Goal: Task Accomplishment & Management: Manage account settings

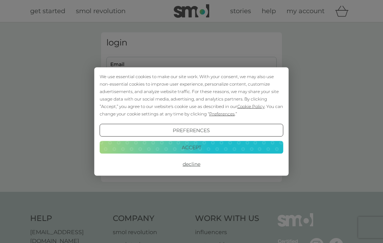
click at [194, 164] on button "Decline" at bounding box center [192, 164] width 184 height 13
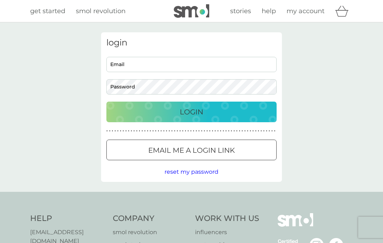
click at [160, 65] on input "Email" at bounding box center [191, 64] width 170 height 15
click at [184, 62] on input "Email" at bounding box center [191, 64] width 170 height 15
type input "tmgilbert5@gmail.com"
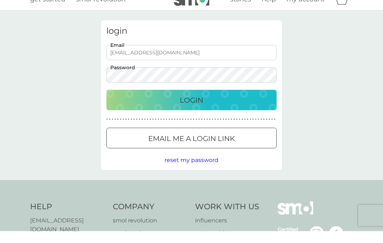
click at [195, 106] on p "Login" at bounding box center [191, 111] width 23 height 11
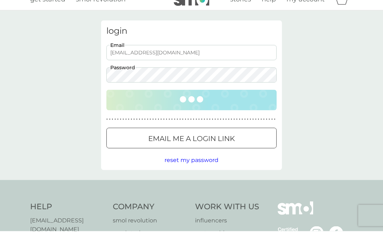
scroll to position [12, 0]
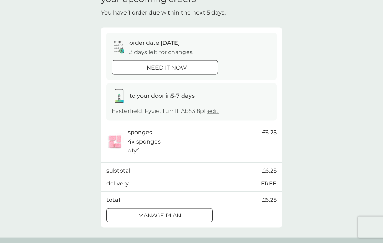
scroll to position [40, 0]
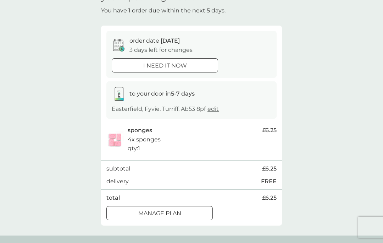
click at [166, 216] on button "Manage plan" at bounding box center [159, 213] width 106 height 14
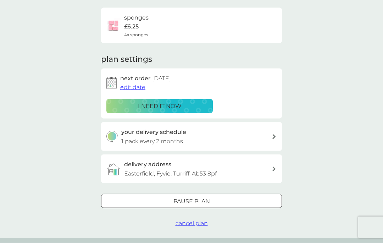
scroll to position [52, 0]
click at [203, 212] on div "Pause plan cancel plan" at bounding box center [191, 210] width 181 height 34
click at [191, 198] on div at bounding box center [192, 200] width 26 height 7
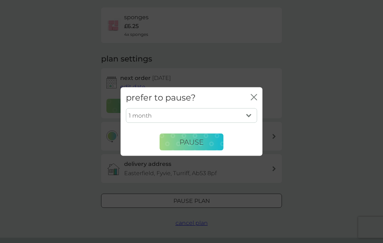
click at [251, 123] on select "1 month 2 months 3 months 4 months 5 months 6 months" at bounding box center [191, 115] width 131 height 15
select select "3"
click at [194, 146] on span "Pause" at bounding box center [192, 141] width 24 height 9
